Goal: Information Seeking & Learning: Learn about a topic

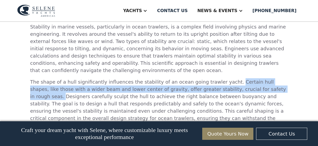
drag, startPoint x: 219, startPoint y: 47, endPoint x: 244, endPoint y: 57, distance: 26.8
click at [244, 78] on p "The shape of a hull significantly influences the stability of an ocean going tr…" at bounding box center [159, 103] width 258 height 51
copy p "Certain hull shapes, like those with a wider beam and lower center of gravity, …"
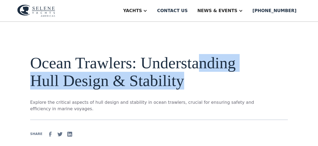
drag, startPoint x: 199, startPoint y: 58, endPoint x: 198, endPoint y: 90, distance: 31.8
click at [198, 90] on div "Ocean Trawlers: Understanding Hull Design & Stability Explore the critical aspe…" at bounding box center [142, 83] width 224 height 58
